Goal: Navigation & Orientation: Find specific page/section

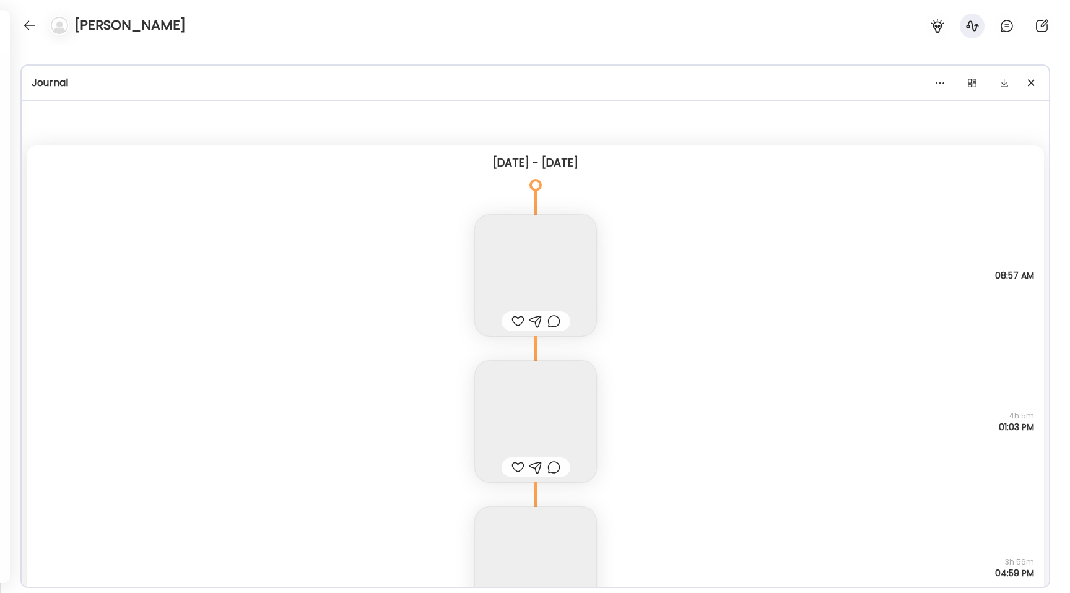
scroll to position [9476, 0]
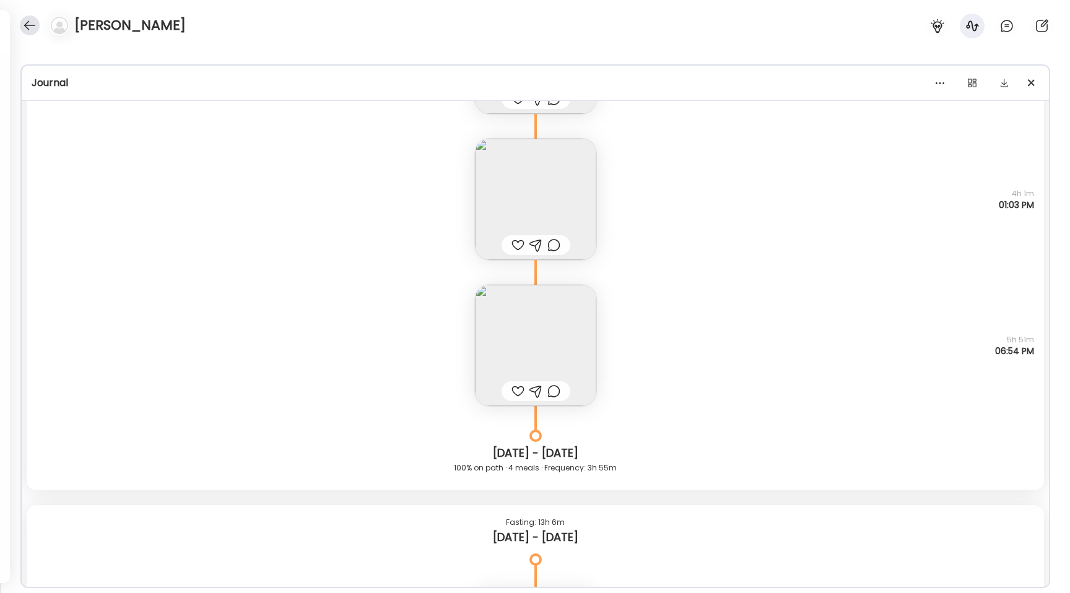
click at [33, 26] on div at bounding box center [30, 25] width 20 height 20
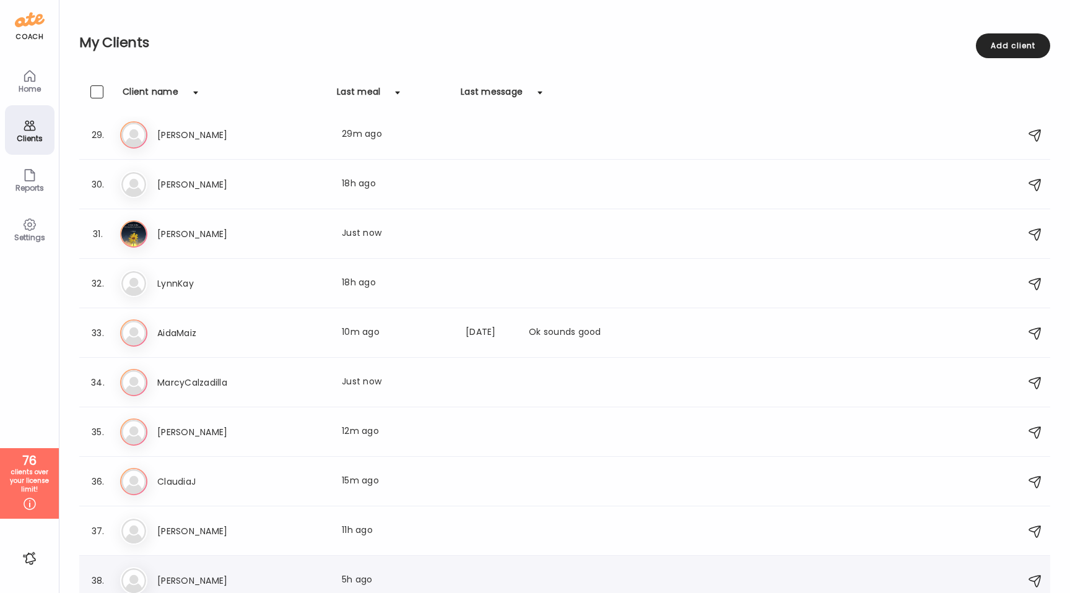
scroll to position [1053, 0]
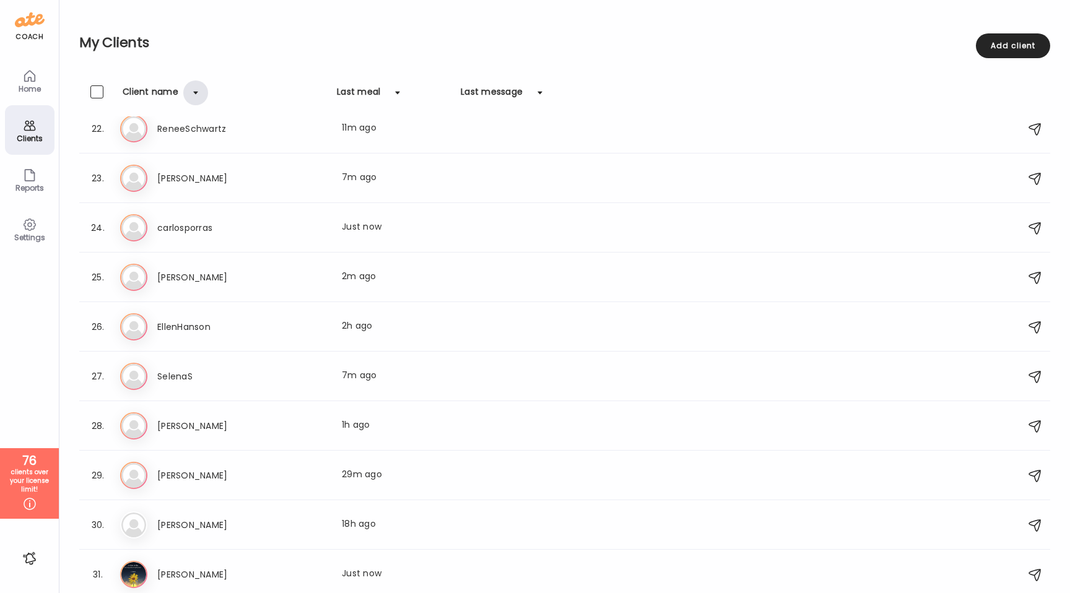
click at [202, 96] on div at bounding box center [195, 92] width 25 height 25
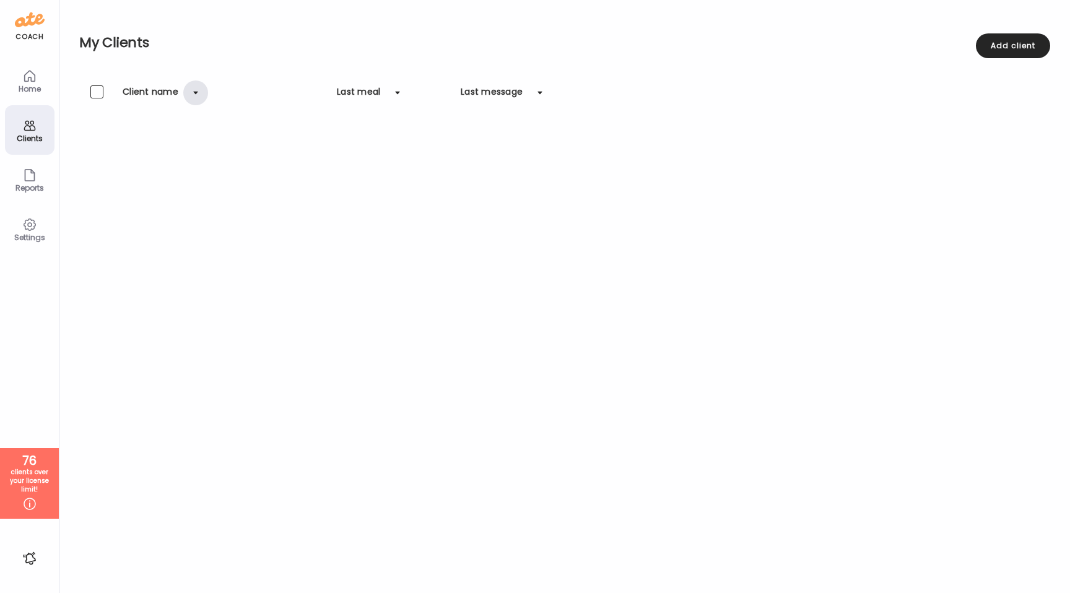
scroll to position [0, 0]
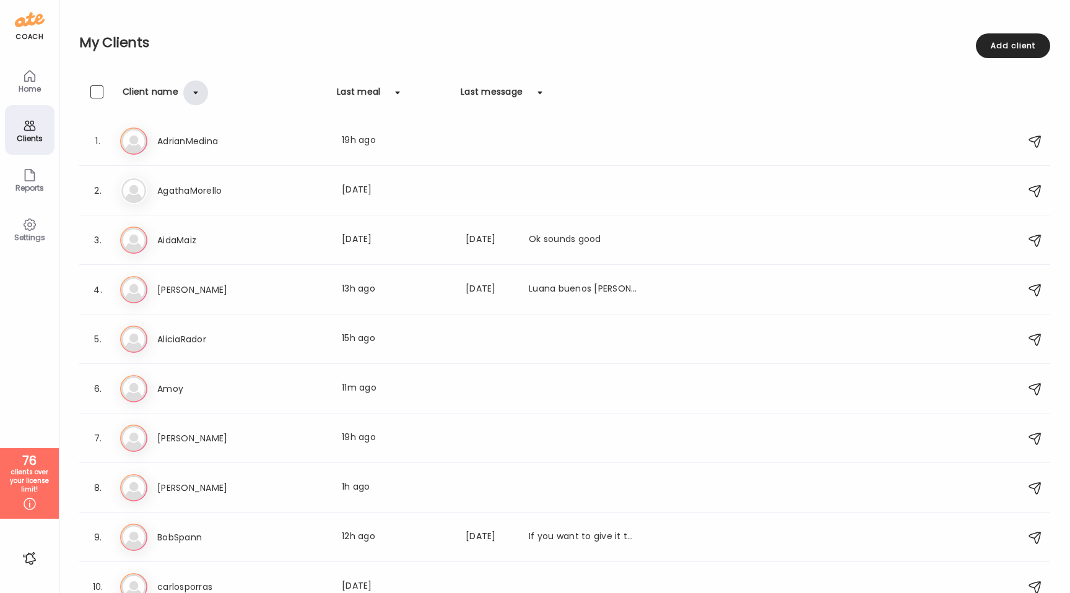
click at [200, 91] on div at bounding box center [195, 92] width 25 height 25
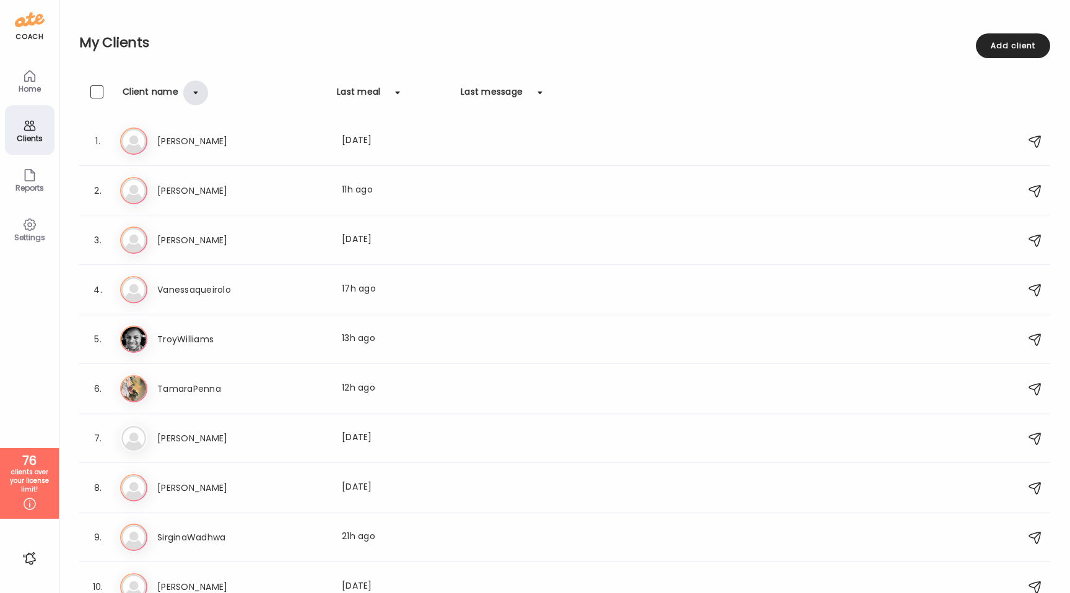
click at [200, 91] on div at bounding box center [195, 92] width 25 height 25
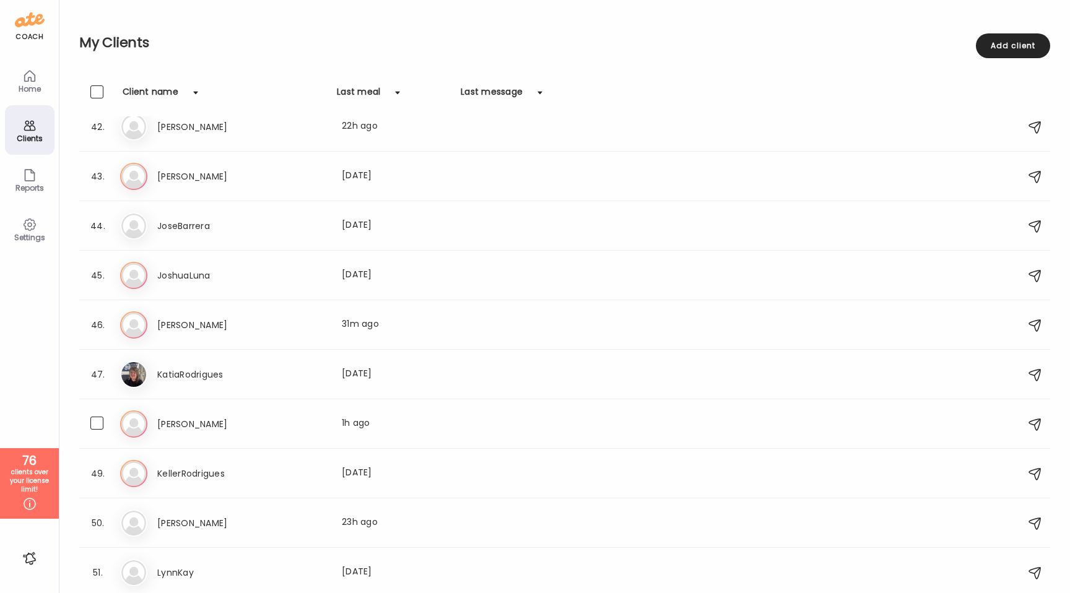
scroll to position [2066, 0]
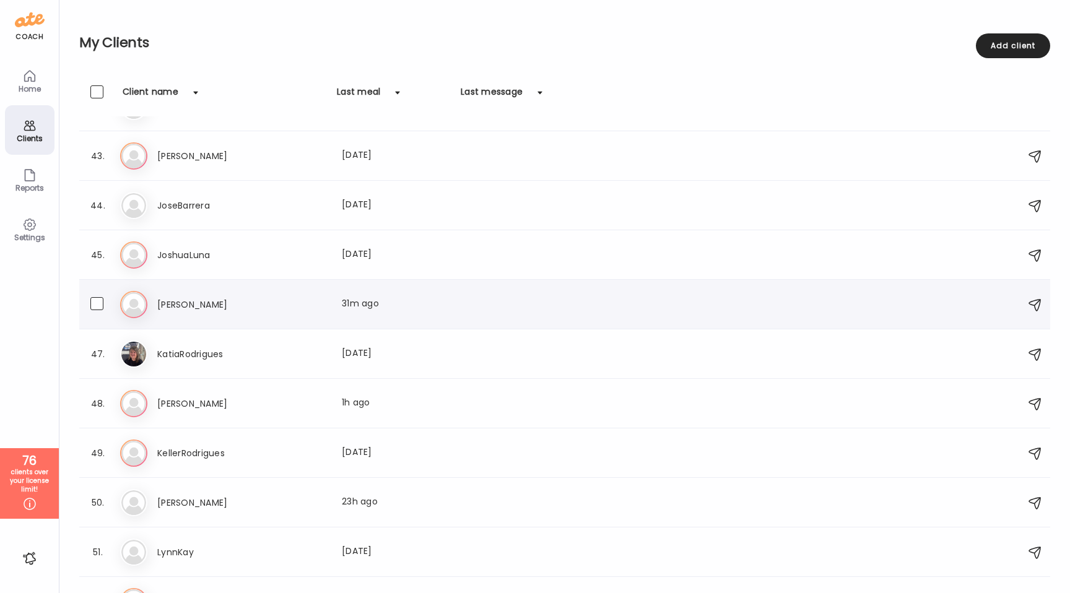
click at [289, 300] on div "[PERSON_NAME] Last meal: 31m ago" at bounding box center [397, 304] width 480 height 15
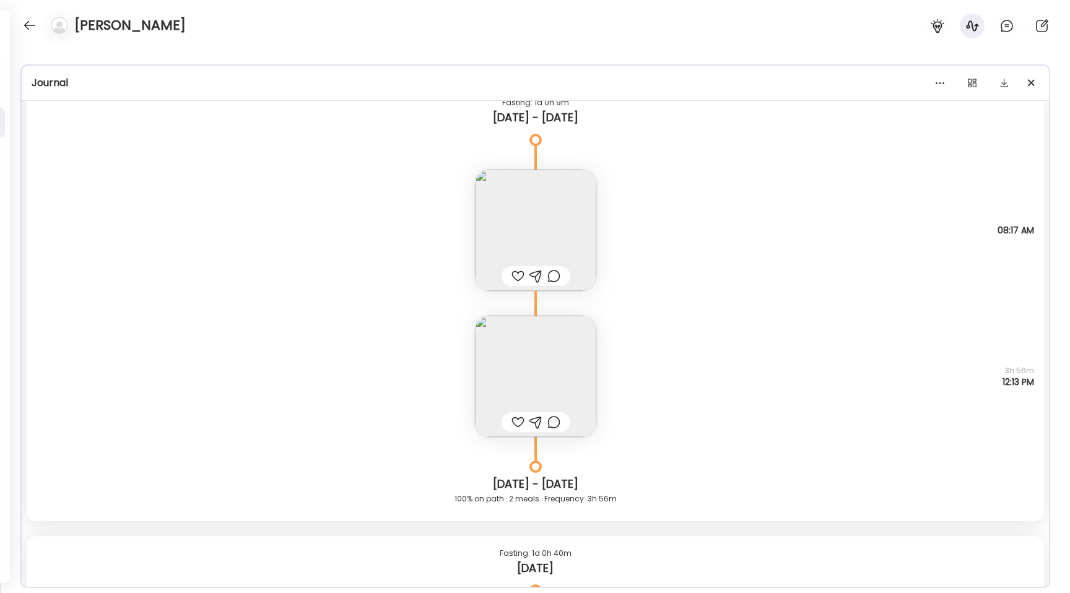
scroll to position [11928, 0]
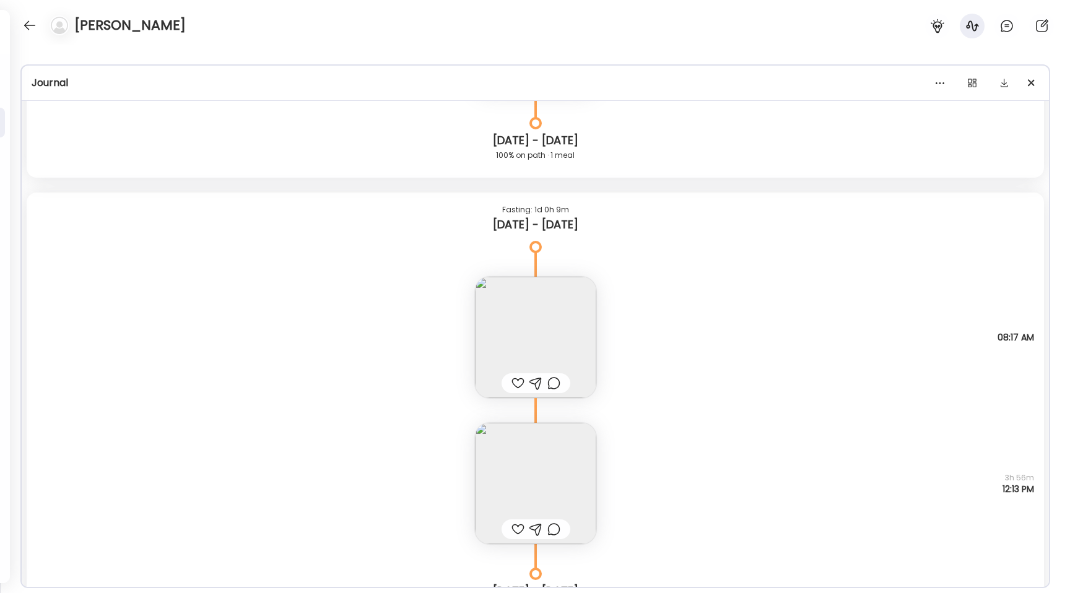
click at [546, 474] on img at bounding box center [535, 483] width 121 height 121
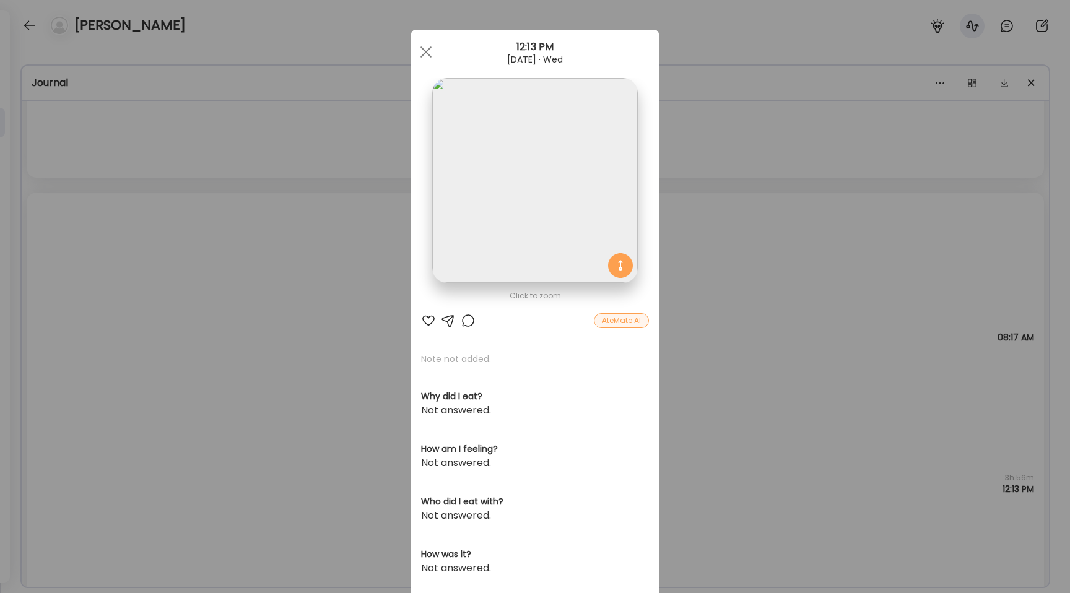
click at [491, 259] on img at bounding box center [534, 180] width 205 height 205
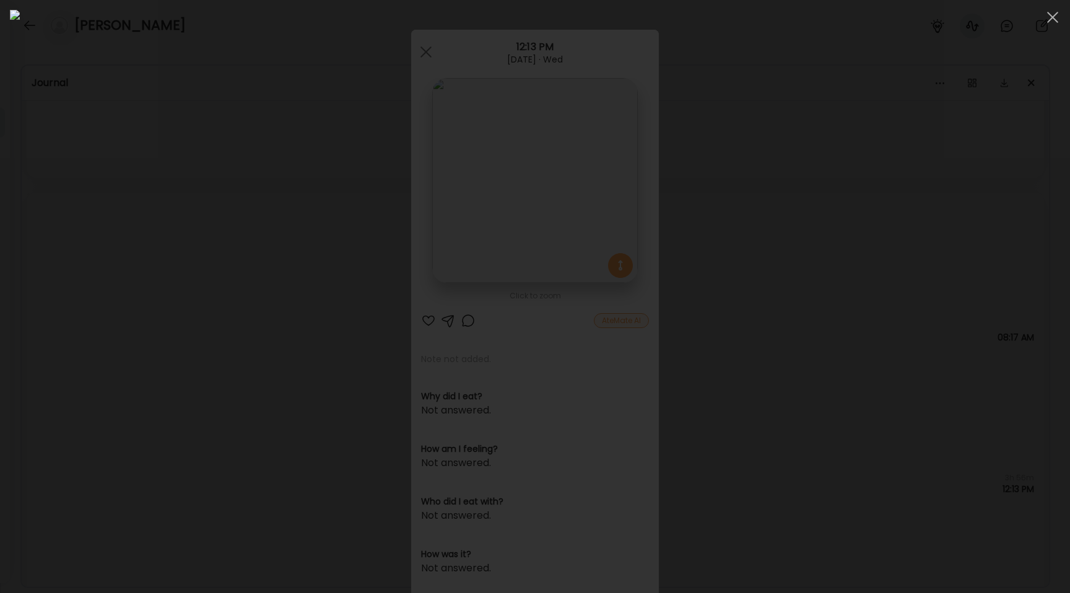
click at [179, 313] on div at bounding box center [535, 296] width 1050 height 573
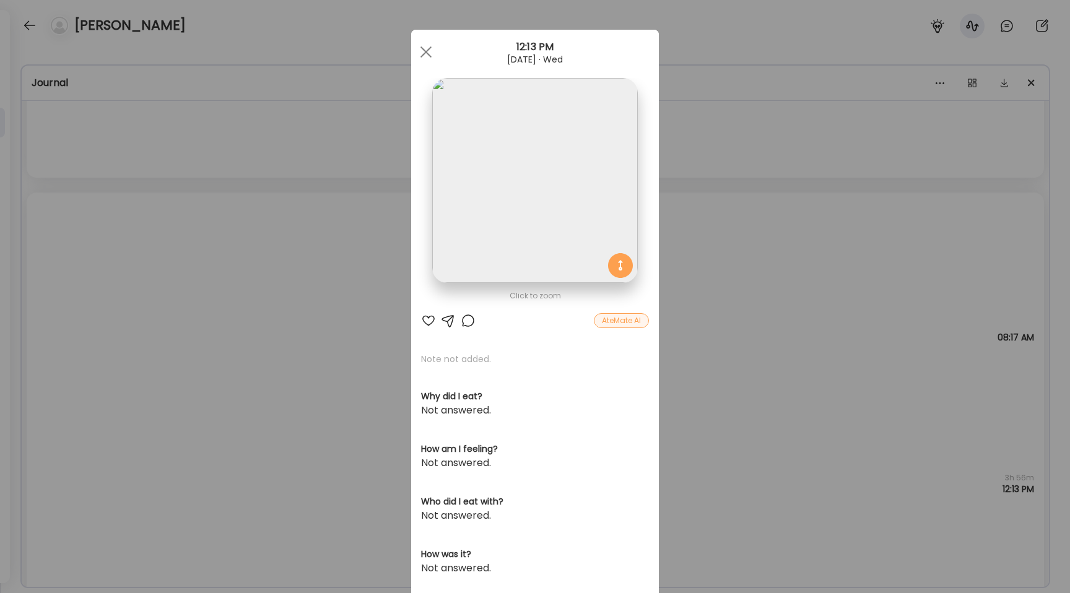
click at [502, 160] on img at bounding box center [534, 180] width 205 height 205
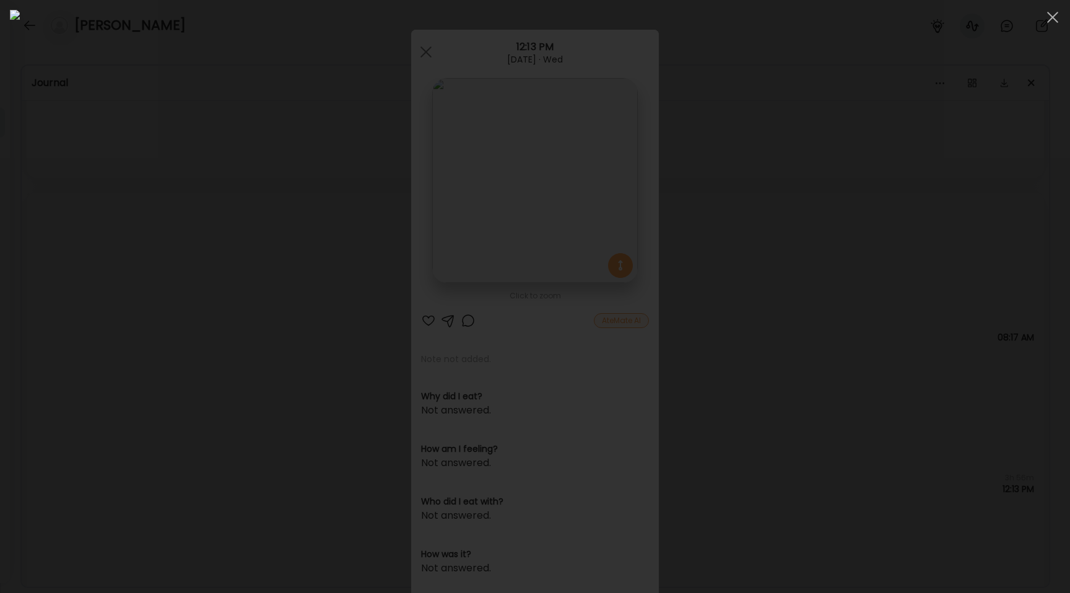
click at [212, 296] on div at bounding box center [535, 296] width 1050 height 573
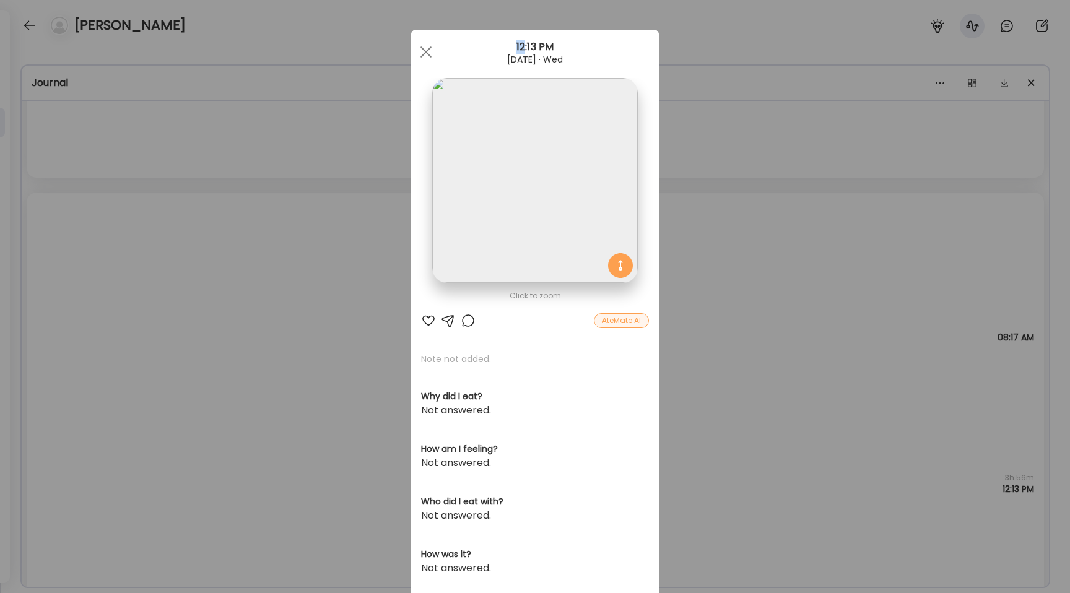
click at [212, 296] on div "Ate Coach Dashboard Wahoo! It’s official Take a moment to set up your Coach Pro…" at bounding box center [535, 296] width 1070 height 593
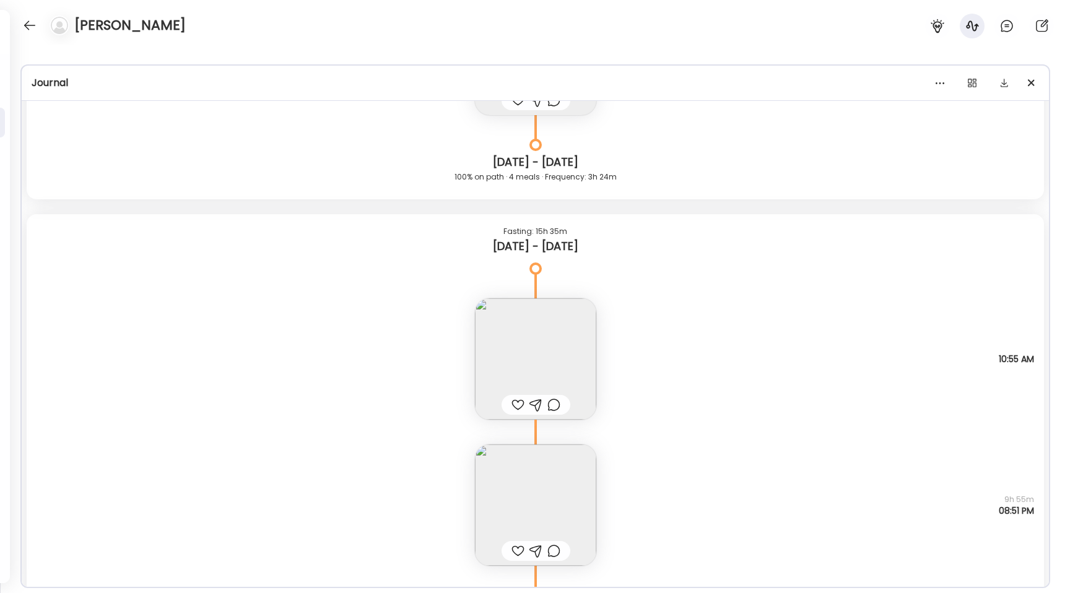
scroll to position [10997, 0]
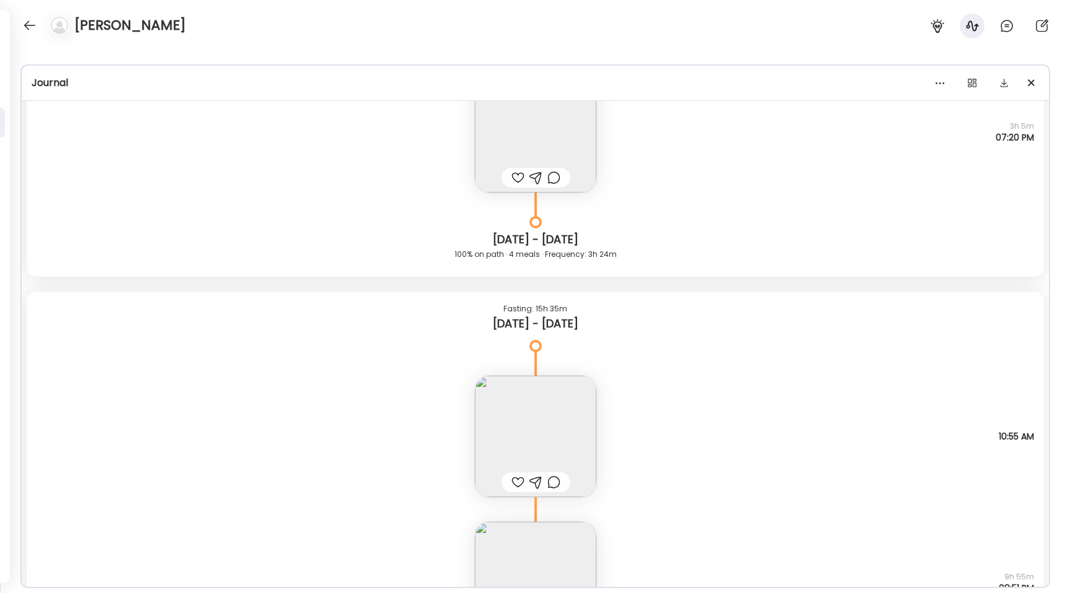
click at [570, 437] on img at bounding box center [535, 436] width 121 height 121
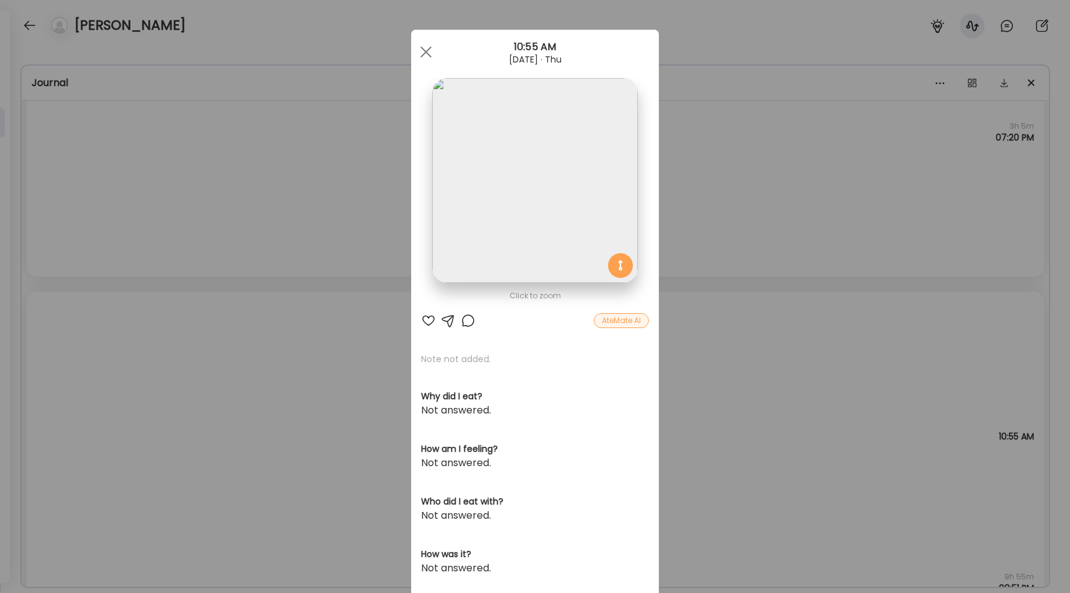
click at [551, 210] on img at bounding box center [534, 180] width 205 height 205
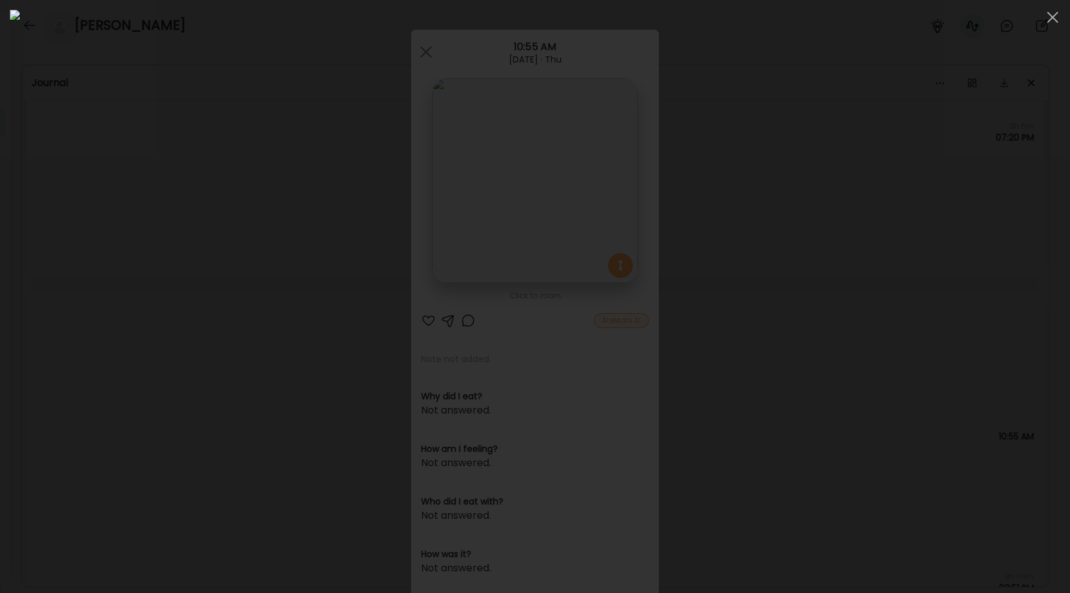
click at [172, 284] on div at bounding box center [535, 296] width 1050 height 573
click at [172, 284] on div "Ate Coach Dashboard Wahoo! It’s official Take a moment to set up your Coach Pro…" at bounding box center [535, 296] width 1070 height 593
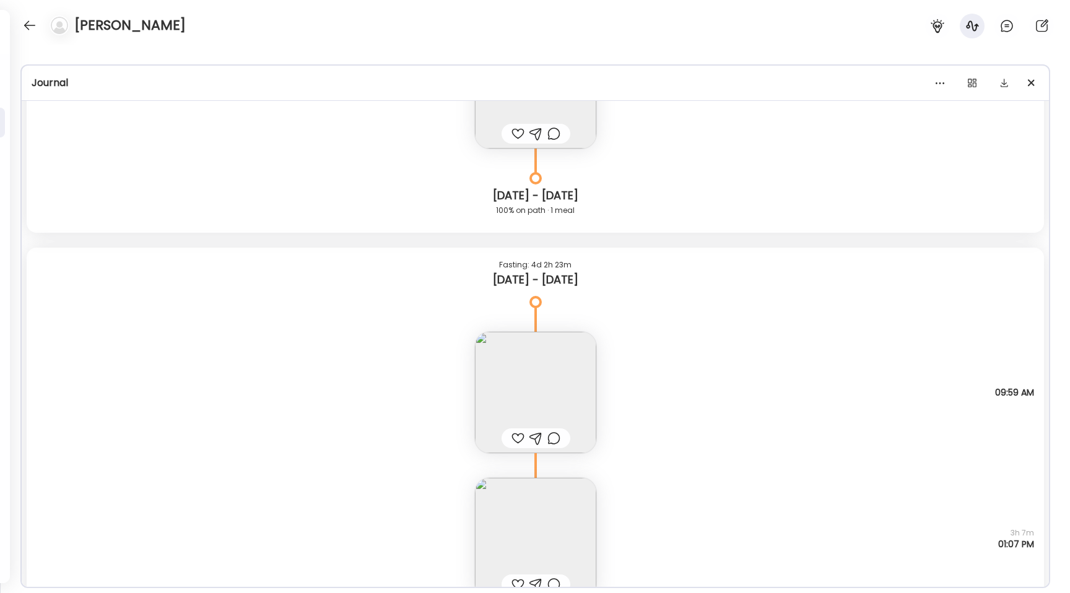
scroll to position [8429, 0]
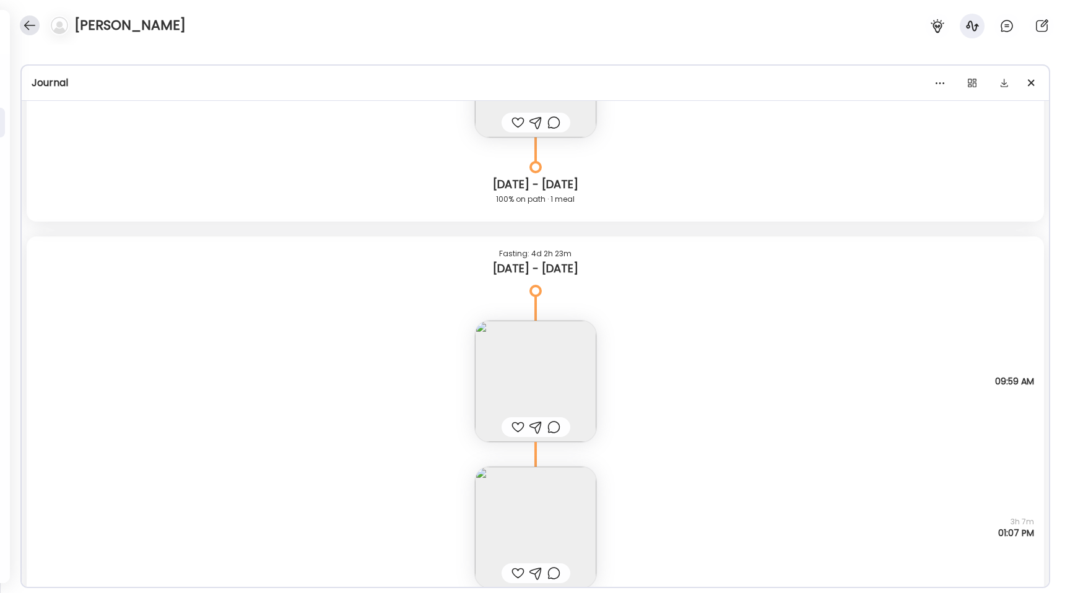
click at [24, 25] on div at bounding box center [30, 25] width 20 height 20
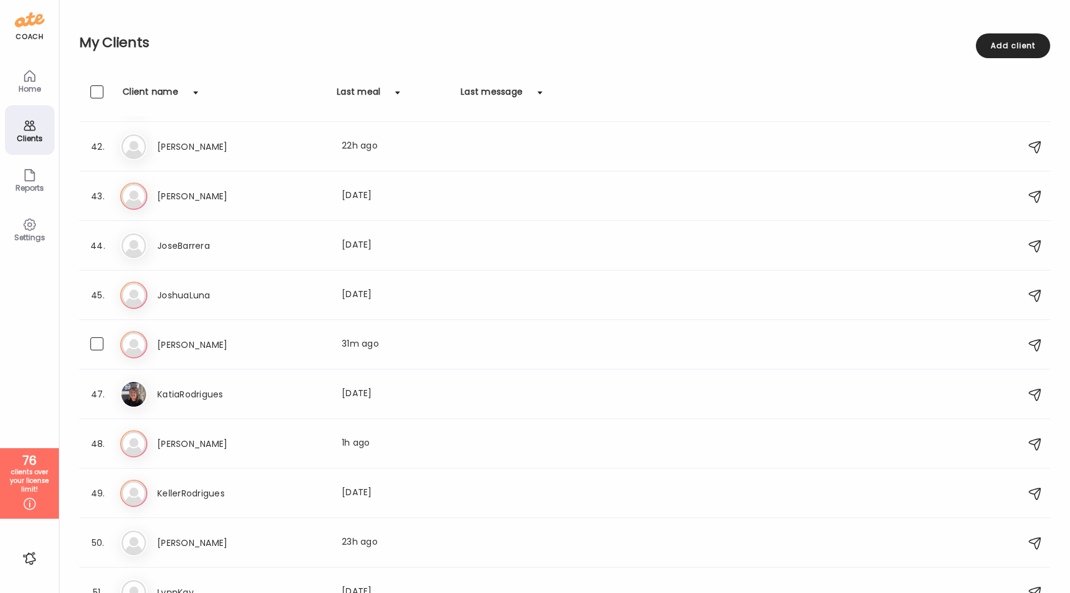
scroll to position [2030, 0]
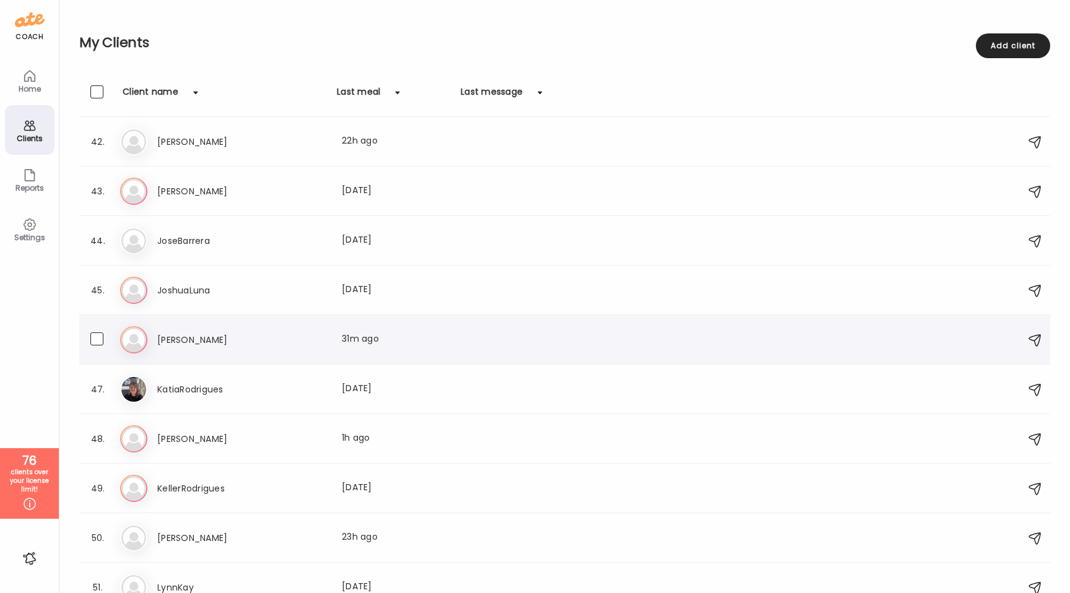
click at [247, 354] on div "46. Ka [PERSON_NAME] Last meal: 31m ago" at bounding box center [564, 340] width 971 height 50
click at [234, 351] on div "Ka [PERSON_NAME] Last meal: 31m ago" at bounding box center [566, 339] width 893 height 27
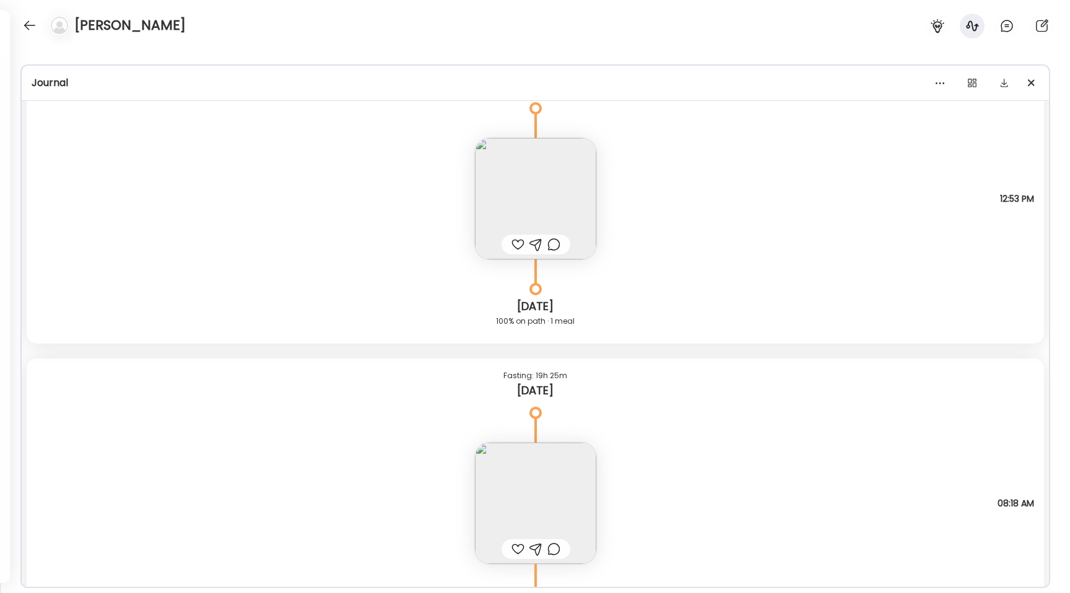
scroll to position [12599, 0]
